Goal: Task Accomplishment & Management: Use online tool/utility

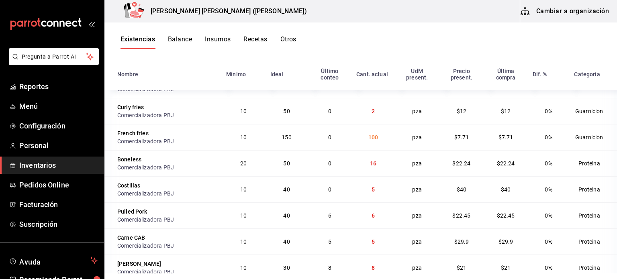
scroll to position [549, 0]
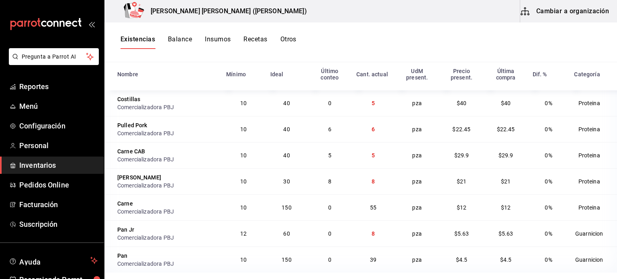
click at [329, 53] on div "Existencias Balance Insumos Recetas Otros" at bounding box center [360, 43] width 513 height 40
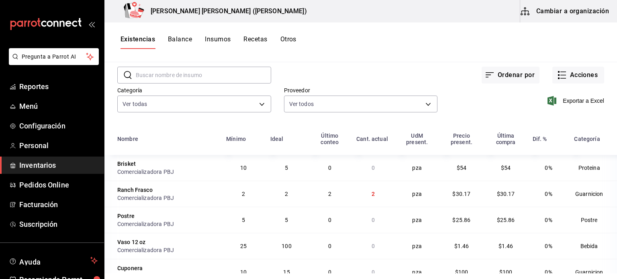
scroll to position [0, 0]
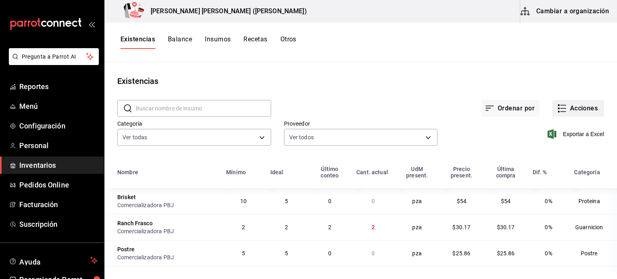
click at [574, 109] on button "Acciones" at bounding box center [578, 108] width 52 height 17
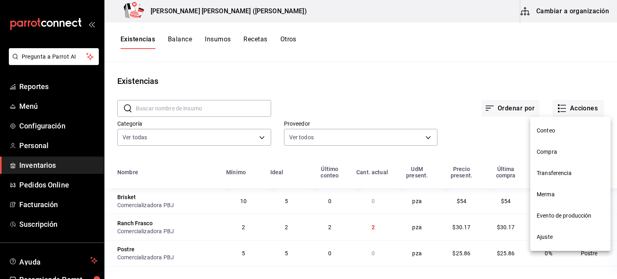
click at [549, 237] on span "Ajuste" at bounding box center [571, 237] width 68 height 8
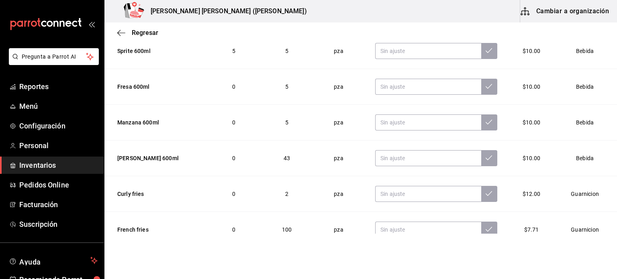
scroll to position [571, 0]
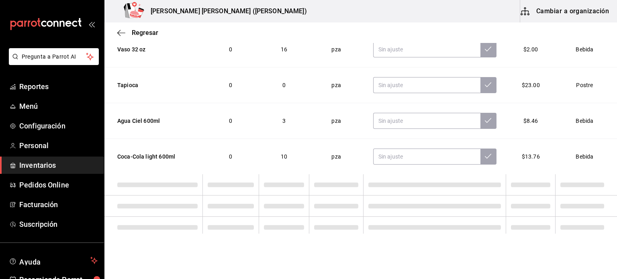
scroll to position [214, 0]
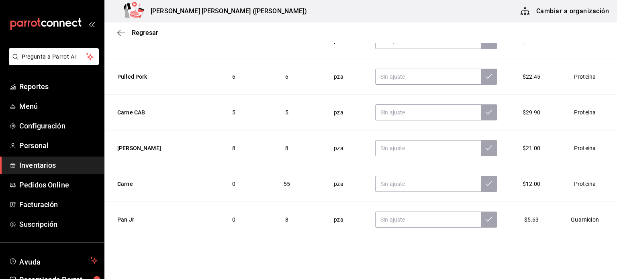
scroll to position [792, 0]
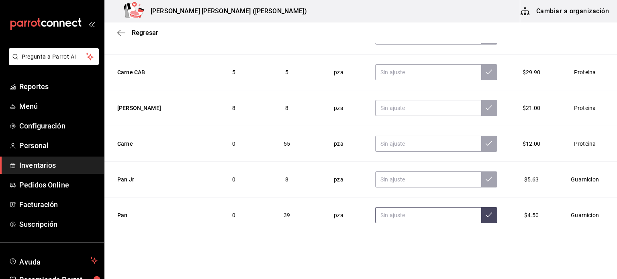
click at [405, 213] on input "text" at bounding box center [428, 215] width 106 height 16
type input "29.00"
click at [481, 217] on button at bounding box center [489, 215] width 16 height 16
click at [391, 144] on input "text" at bounding box center [428, 144] width 106 height 16
type input "54.00"
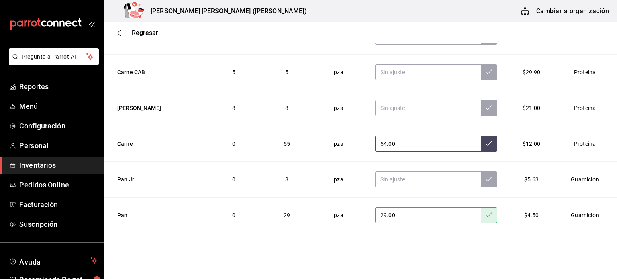
click at [481, 136] on button at bounding box center [489, 144] width 16 height 16
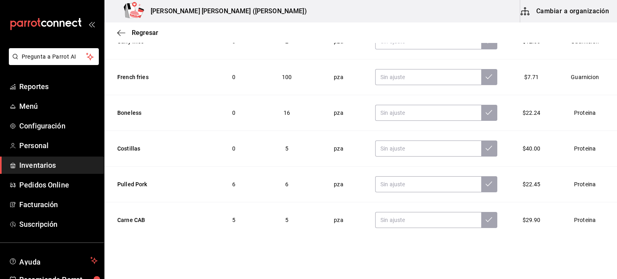
scroll to position [632, 0]
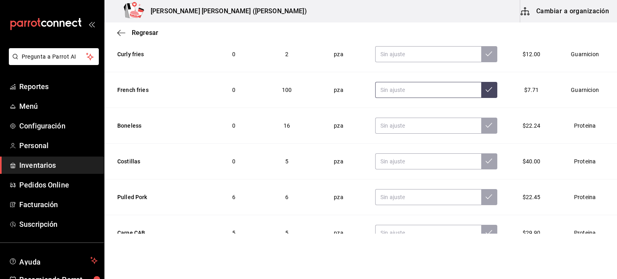
click at [387, 89] on input "text" at bounding box center [428, 90] width 106 height 16
type input "101.00"
click at [481, 82] on button at bounding box center [489, 90] width 16 height 16
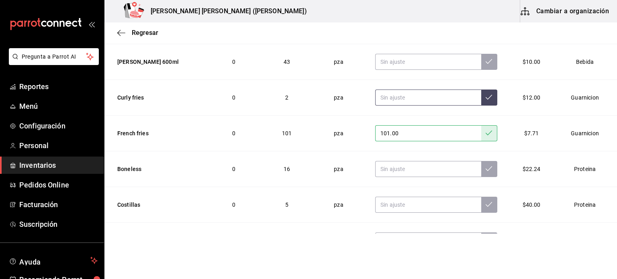
scroll to position [551, 0]
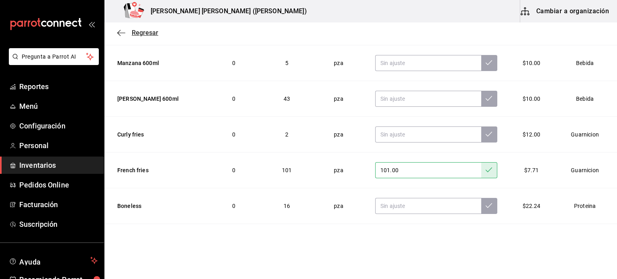
click at [146, 30] on span "Regresar" at bounding box center [145, 33] width 27 height 8
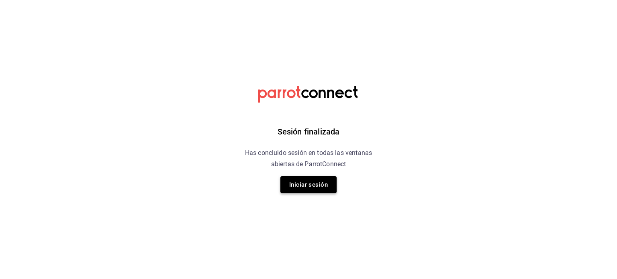
click at [311, 177] on button "Iniciar sesión" at bounding box center [308, 184] width 56 height 17
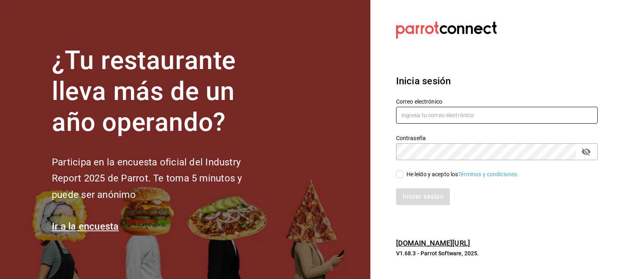
type input "angel.ramos.0386@gmail.com"
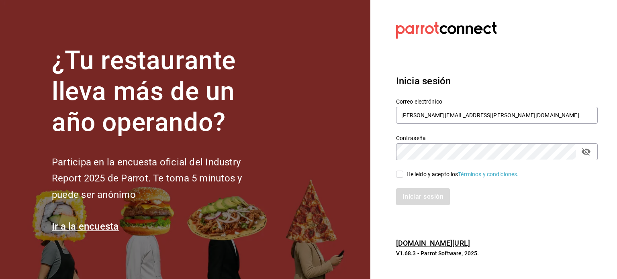
click at [434, 170] on div "He leído y acepto los Términos y condiciones." at bounding box center [492, 169] width 211 height 18
click at [430, 180] on div "Iniciar sesión" at bounding box center [492, 192] width 211 height 27
click at [431, 177] on div "He leído y acepto los Términos y condiciones." at bounding box center [463, 174] width 113 height 8
click at [403, 177] on input "He leído y acepto los Términos y condiciones." at bounding box center [399, 174] width 7 height 7
checkbox input "true"
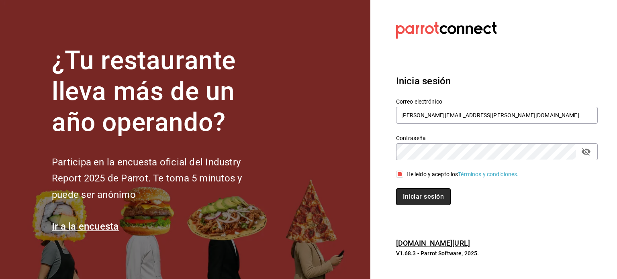
drag, startPoint x: 429, startPoint y: 191, endPoint x: 421, endPoint y: 198, distance: 10.8
click at [429, 191] on button "Iniciar sesión" at bounding box center [423, 196] width 55 height 17
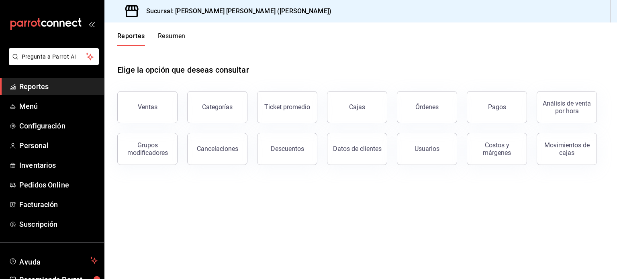
click at [250, 235] on main "Elige la opción que deseas consultar Ventas Categorías Ticket promedio Cajas Ór…" at bounding box center [360, 162] width 513 height 233
click at [28, 162] on span "Inventarios" at bounding box center [58, 165] width 78 height 11
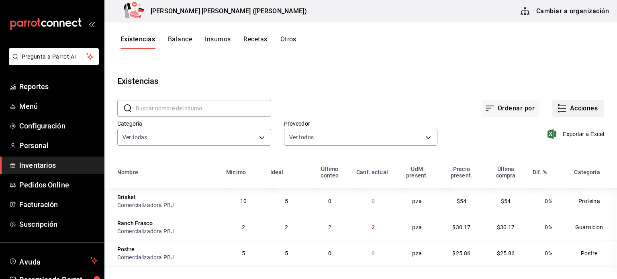
click at [573, 112] on button "Acciones" at bounding box center [578, 108] width 52 height 17
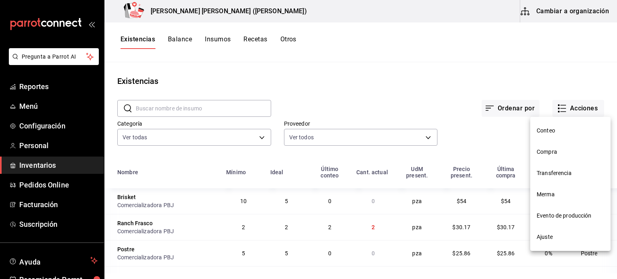
click at [544, 156] on span "Compra" at bounding box center [571, 152] width 68 height 8
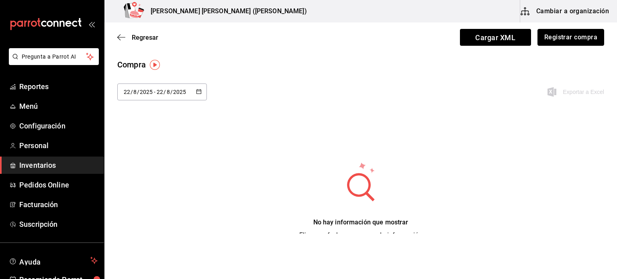
click at [564, 41] on button "Registrar compra" at bounding box center [571, 37] width 67 height 17
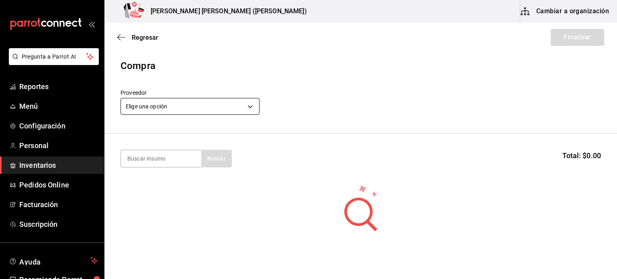
click at [178, 114] on body "Pregunta a Parrot AI Reportes Menú Configuración Personal Inventarios Pedidos O…" at bounding box center [308, 117] width 617 height 234
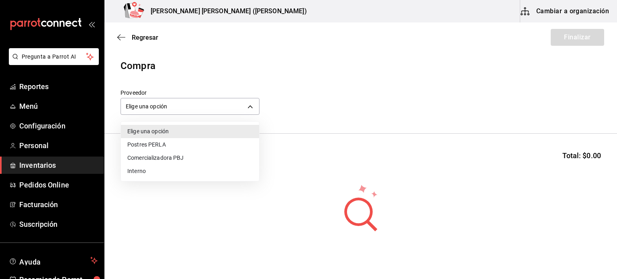
click at [168, 152] on li "Comercializadora PBJ" at bounding box center [190, 157] width 138 height 13
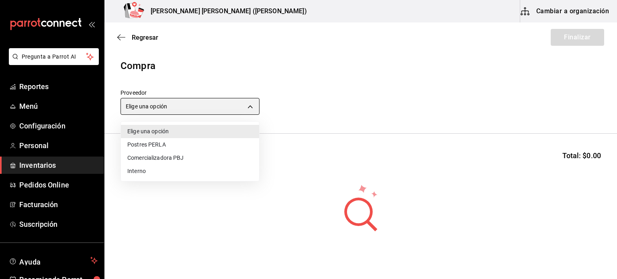
type input "73989370-521d-4bc8-8ea0-0c8e3494ddd7"
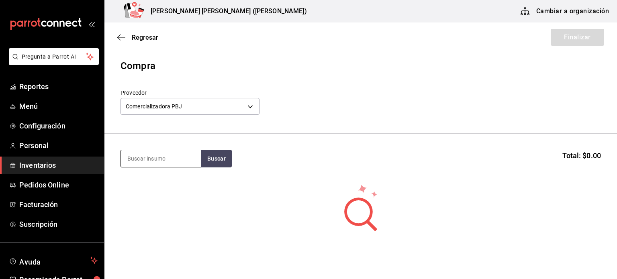
click at [169, 158] on input at bounding box center [161, 158] width 80 height 17
type input "pan"
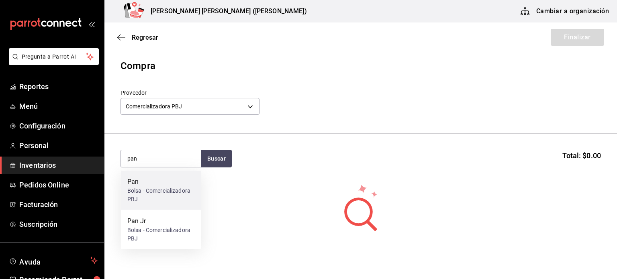
click at [160, 184] on div "Pan" at bounding box center [161, 182] width 68 height 10
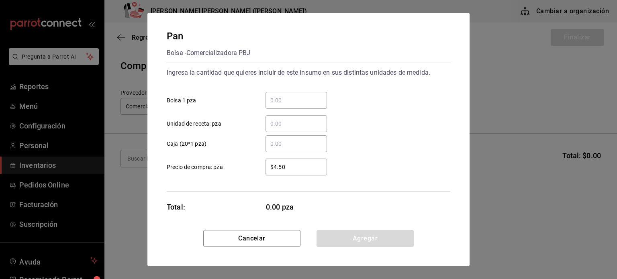
click at [299, 106] on div "​" at bounding box center [296, 100] width 61 height 17
click at [299, 105] on input "​ Bolsa 1 pza" at bounding box center [296, 101] width 61 height 10
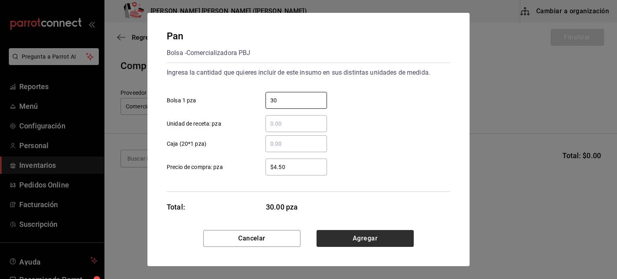
type input "30"
click at [372, 239] on button "Agregar" at bounding box center [365, 238] width 97 height 17
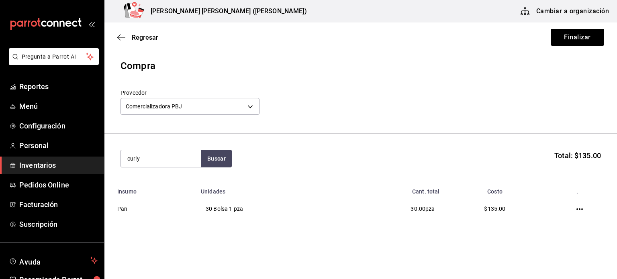
type input "curly"
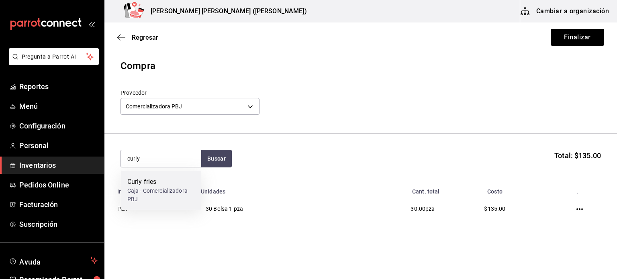
click at [151, 192] on div "Caja - Comercializadora PBJ" at bounding box center [161, 195] width 68 height 17
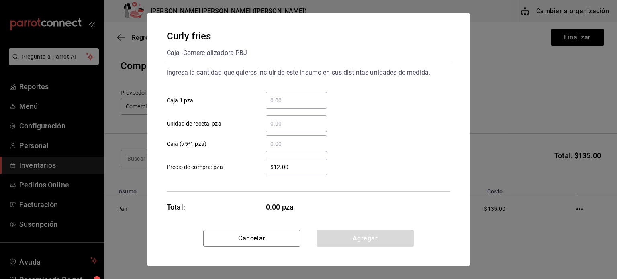
click at [289, 98] on input "​ Caja 1 pza" at bounding box center [296, 101] width 61 height 10
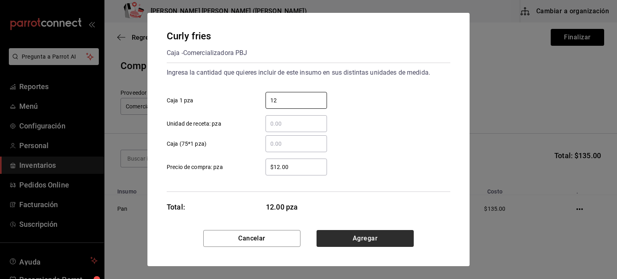
type input "12"
click at [390, 232] on button "Agregar" at bounding box center [365, 238] width 97 height 17
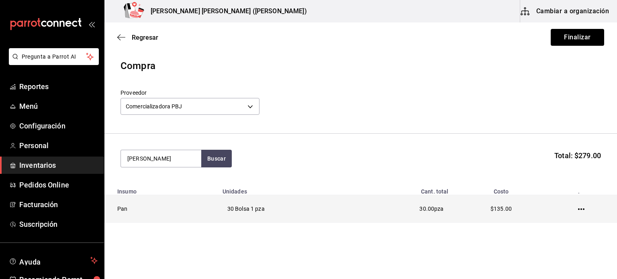
type input "peñafiel"
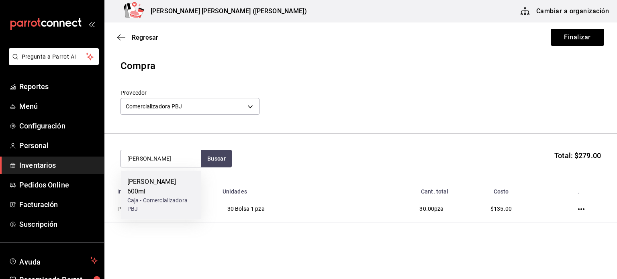
click at [162, 196] on div "Caja - Comercializadora PBJ" at bounding box center [161, 204] width 68 height 17
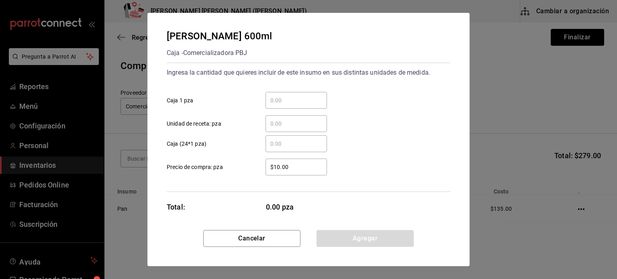
click at [275, 100] on input "​ Caja 1 pza" at bounding box center [296, 101] width 61 height 10
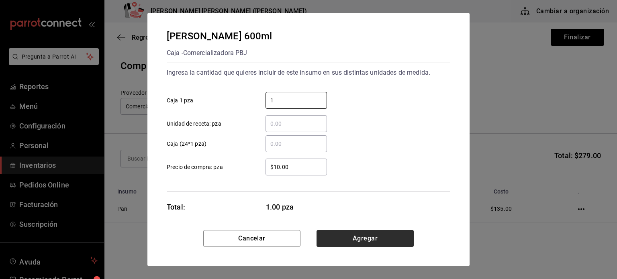
type input "1"
click at [349, 231] on button "Agregar" at bounding box center [365, 238] width 97 height 17
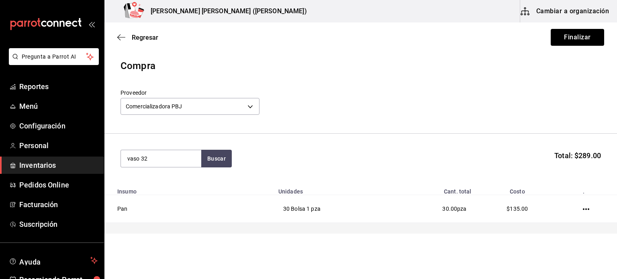
type input "vaso 32"
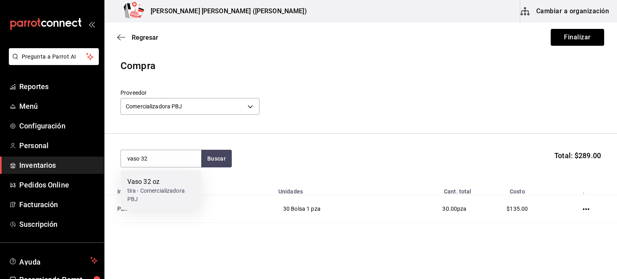
click at [148, 189] on div "tira - Comercializadora PBJ" at bounding box center [161, 195] width 68 height 17
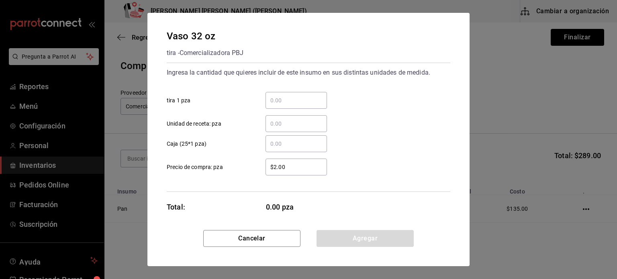
click at [291, 101] on input "​ tira 1 pza" at bounding box center [296, 101] width 61 height 10
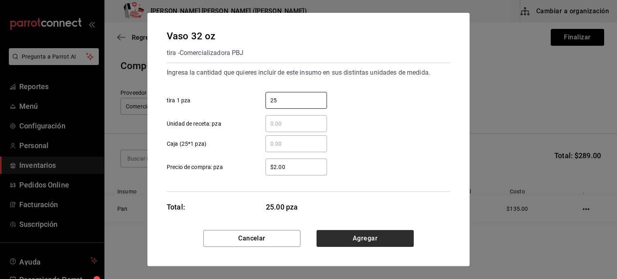
type input "25"
click at [368, 231] on button "Agregar" at bounding box center [365, 238] width 97 height 17
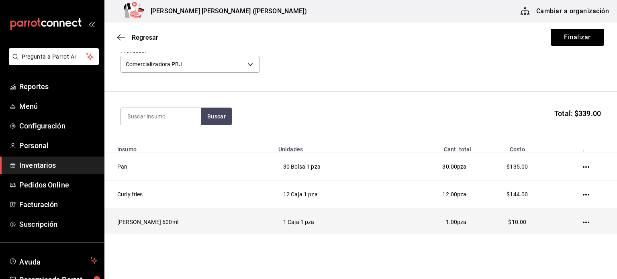
scroll to position [97, 0]
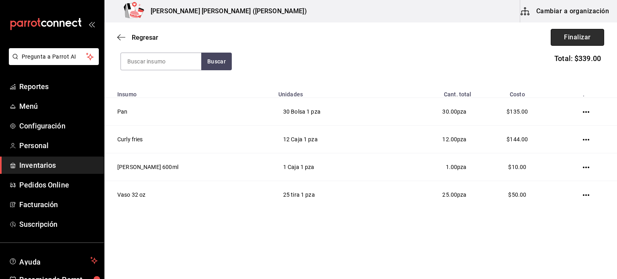
click at [571, 36] on button "Finalizar" at bounding box center [577, 37] width 53 height 17
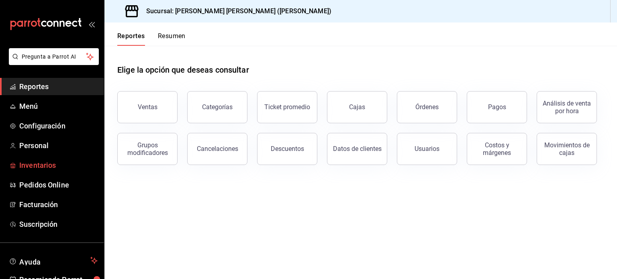
click at [34, 168] on span "Inventarios" at bounding box center [58, 165] width 78 height 11
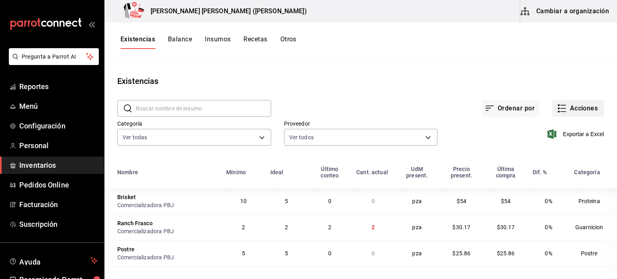
click at [569, 112] on button "Acciones" at bounding box center [578, 108] width 52 height 17
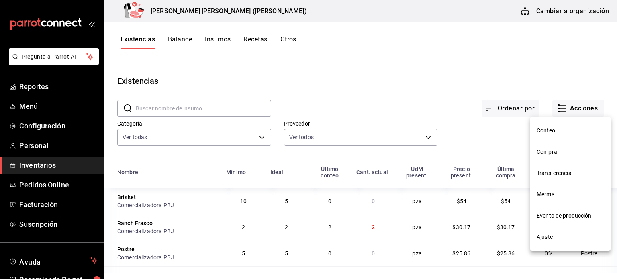
click at [288, 39] on div at bounding box center [308, 139] width 617 height 279
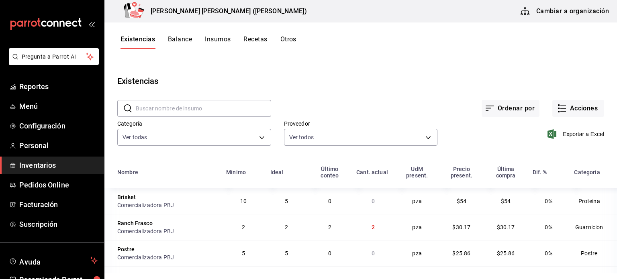
click at [291, 39] on button "Otros" at bounding box center [288, 42] width 16 height 14
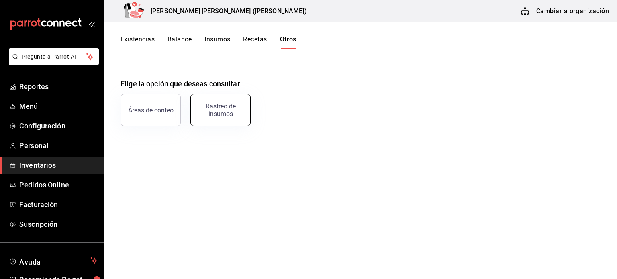
click at [229, 106] on div "Rastreo de insumos" at bounding box center [221, 109] width 50 height 15
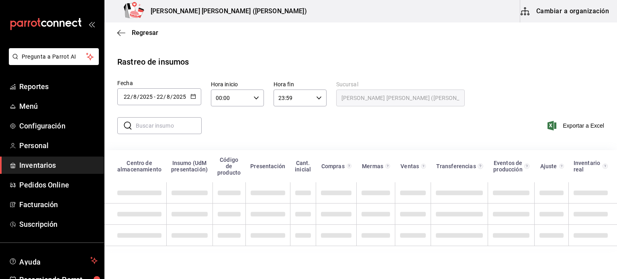
click at [193, 103] on div "[DATE] [DATE] - [DATE] [DATE]" at bounding box center [159, 96] width 84 height 17
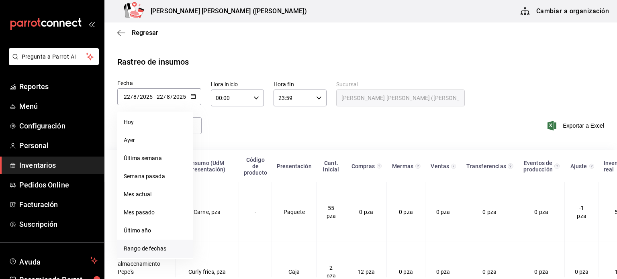
click at [153, 254] on li "Rango de fechas" at bounding box center [155, 249] width 76 height 18
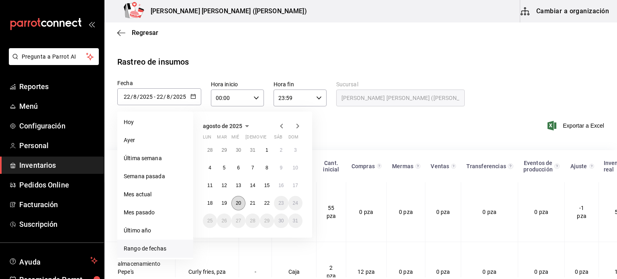
click at [241, 203] on abbr "20" at bounding box center [238, 204] width 5 height 6
type input "[DATE]"
type input "20"
type input "[DATE]"
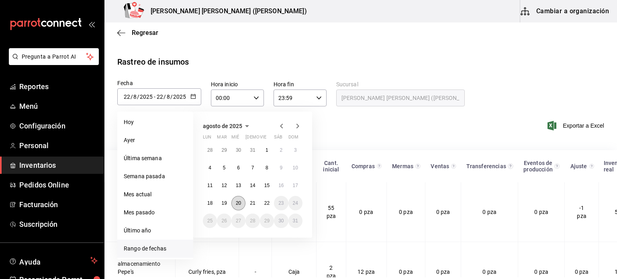
type input "20"
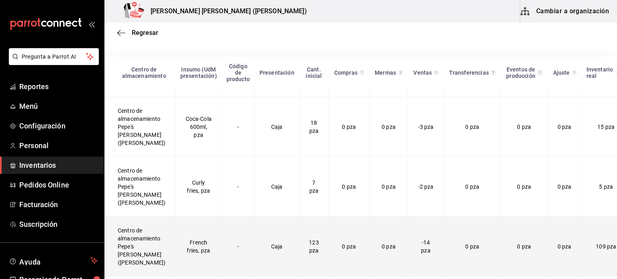
scroll to position [106, 0]
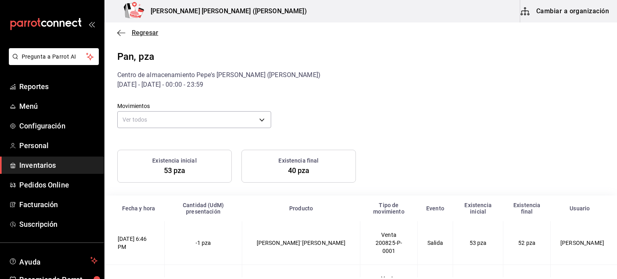
click at [141, 31] on span "Regresar" at bounding box center [145, 33] width 27 height 8
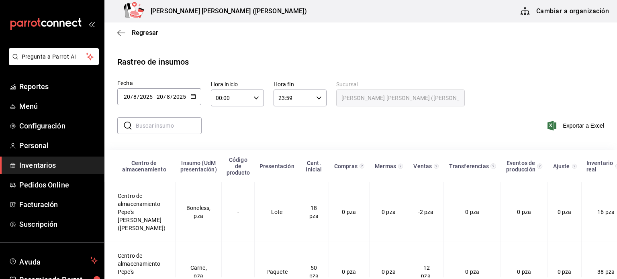
click at [424, 24] on div "Regresar" at bounding box center [360, 33] width 513 height 20
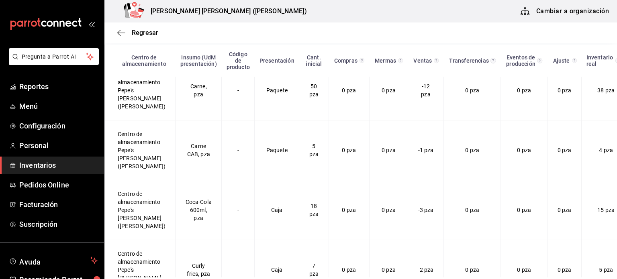
scroll to position [171, 0]
